Goal: Find specific page/section: Find specific page/section

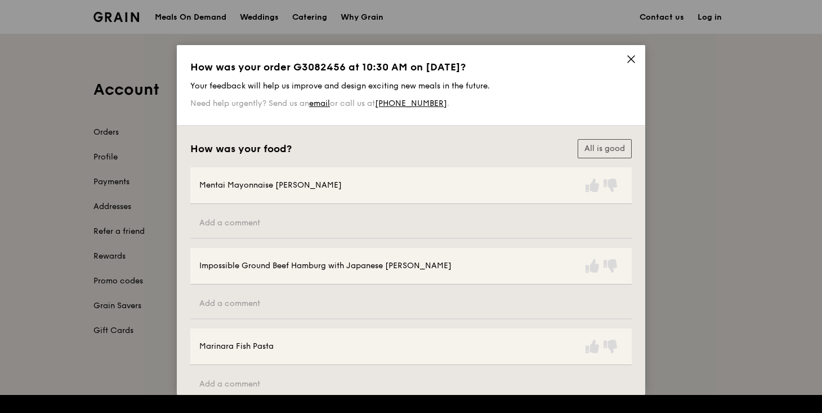
click at [629, 58] on icon at bounding box center [631, 59] width 7 height 7
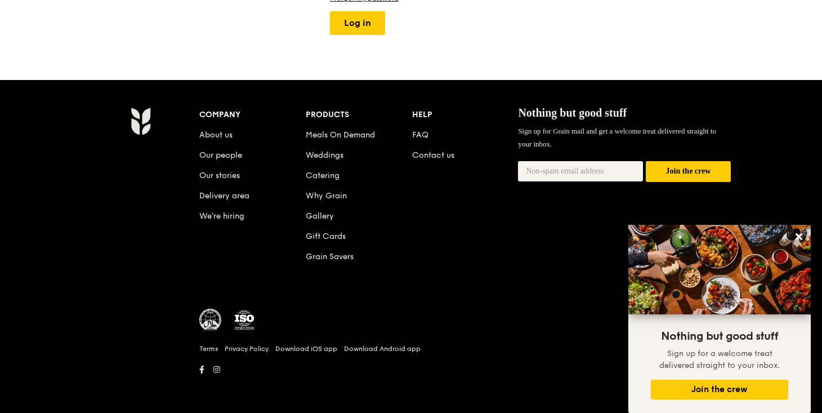
scroll to position [41, 0]
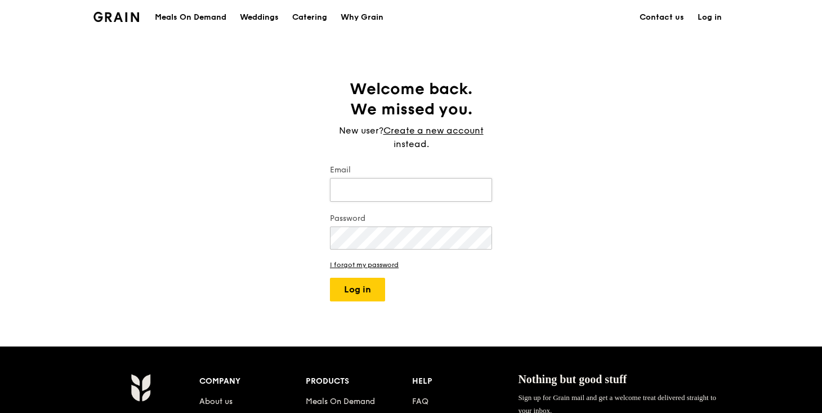
click at [402, 184] on input "Email" at bounding box center [411, 190] width 162 height 24
type input "[PERSON_NAME][EMAIL_ADDRESS][DOMAIN_NAME]"
click at [357, 286] on button "Log in" at bounding box center [357, 290] width 55 height 24
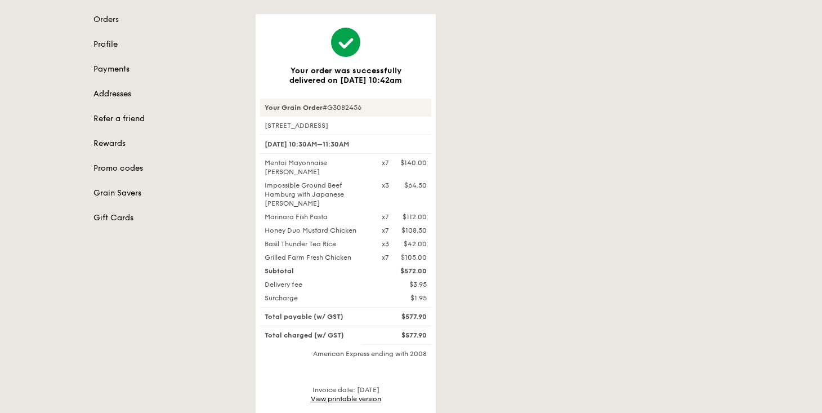
scroll to position [225, 0]
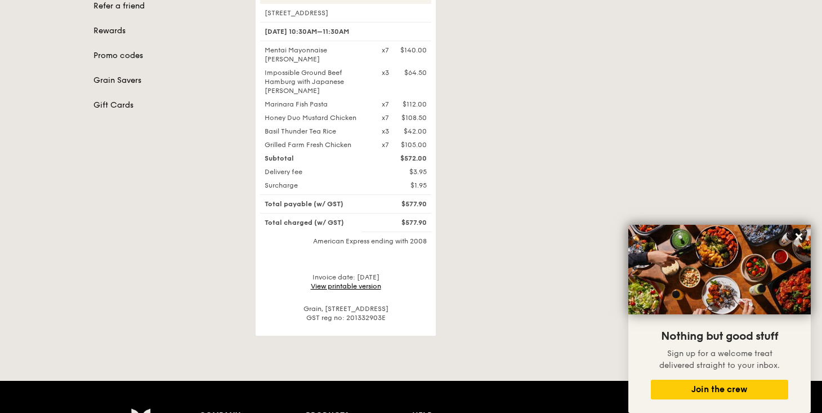
click at [347, 282] on link "View printable version" at bounding box center [346, 286] width 70 height 8
